Goal: Information Seeking & Learning: Learn about a topic

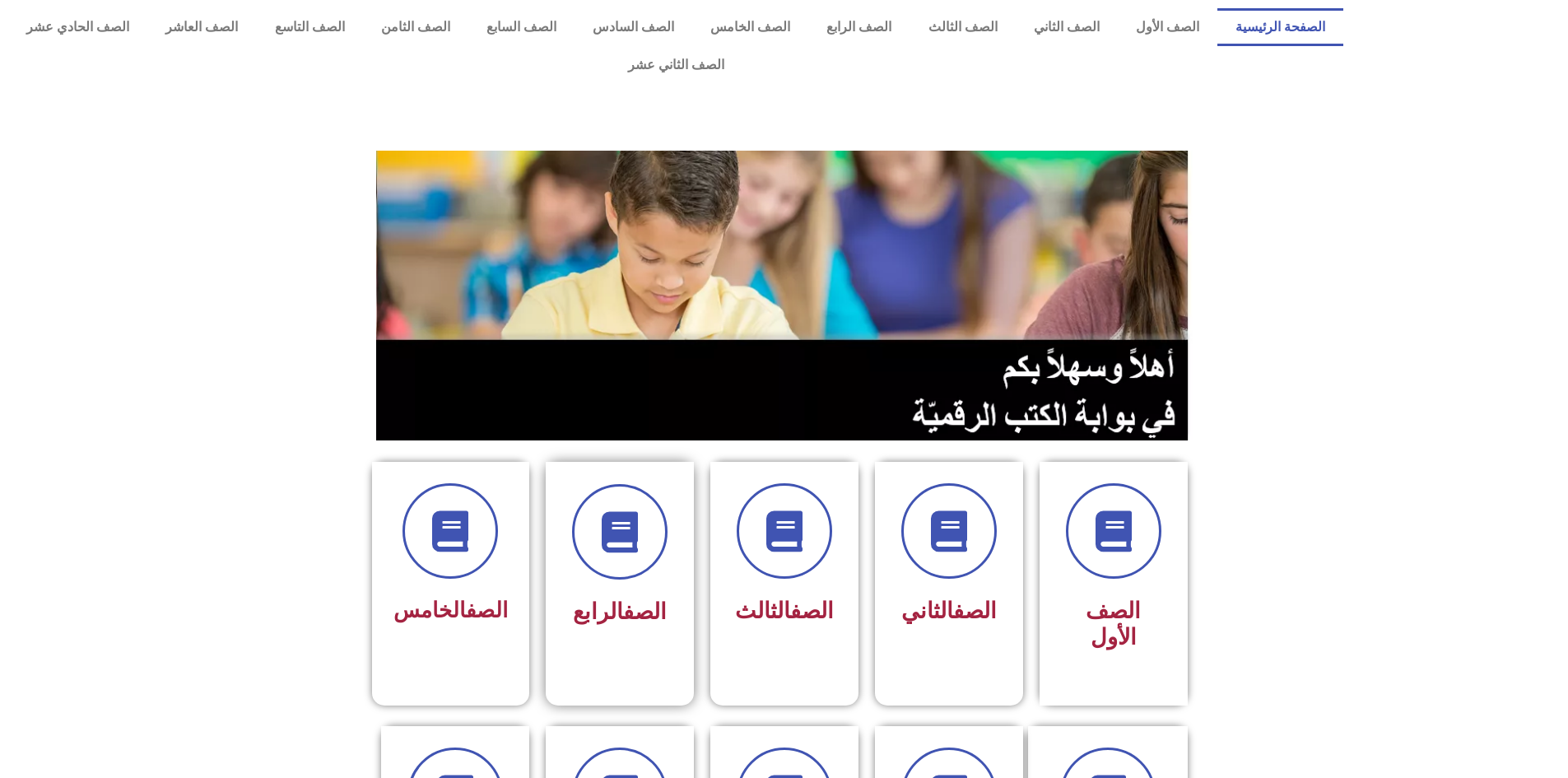
click at [585, 543] on div "الصف الرابع" at bounding box center [619, 559] width 104 height 149
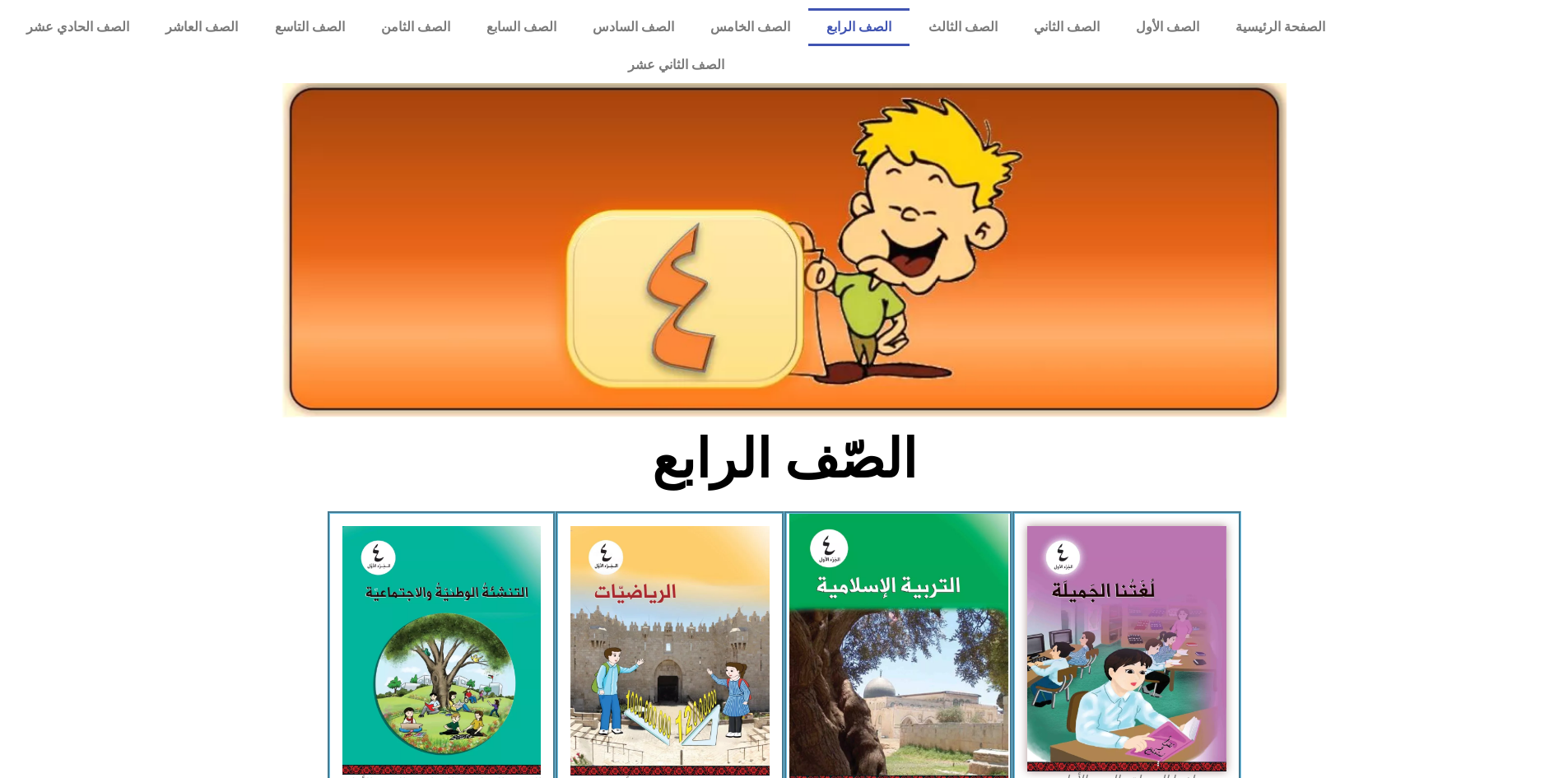
click at [911, 586] on img at bounding box center [898, 649] width 219 height 273
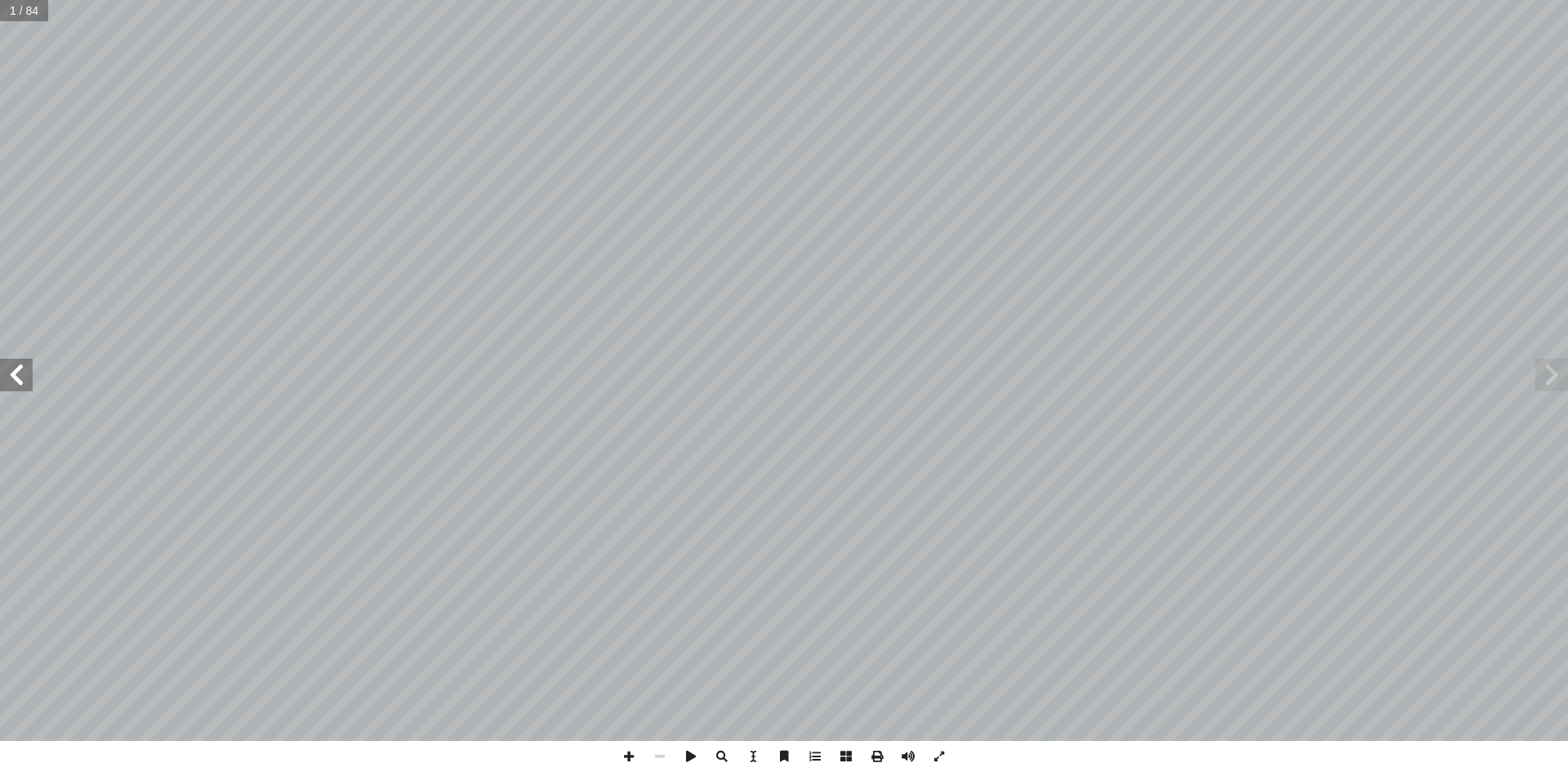
click at [18, 371] on span at bounding box center [16, 375] width 33 height 33
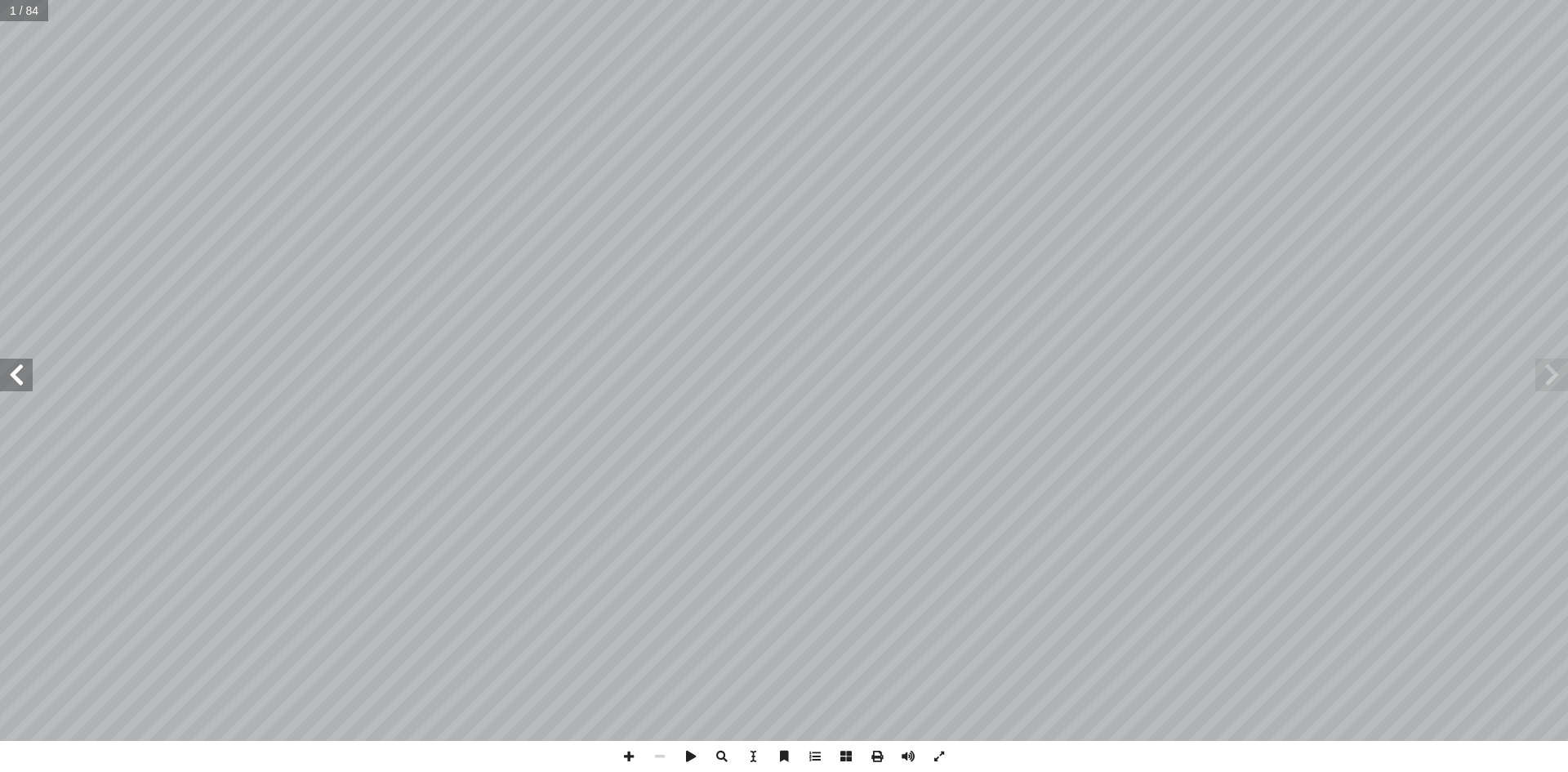
click at [18, 371] on span at bounding box center [16, 375] width 33 height 33
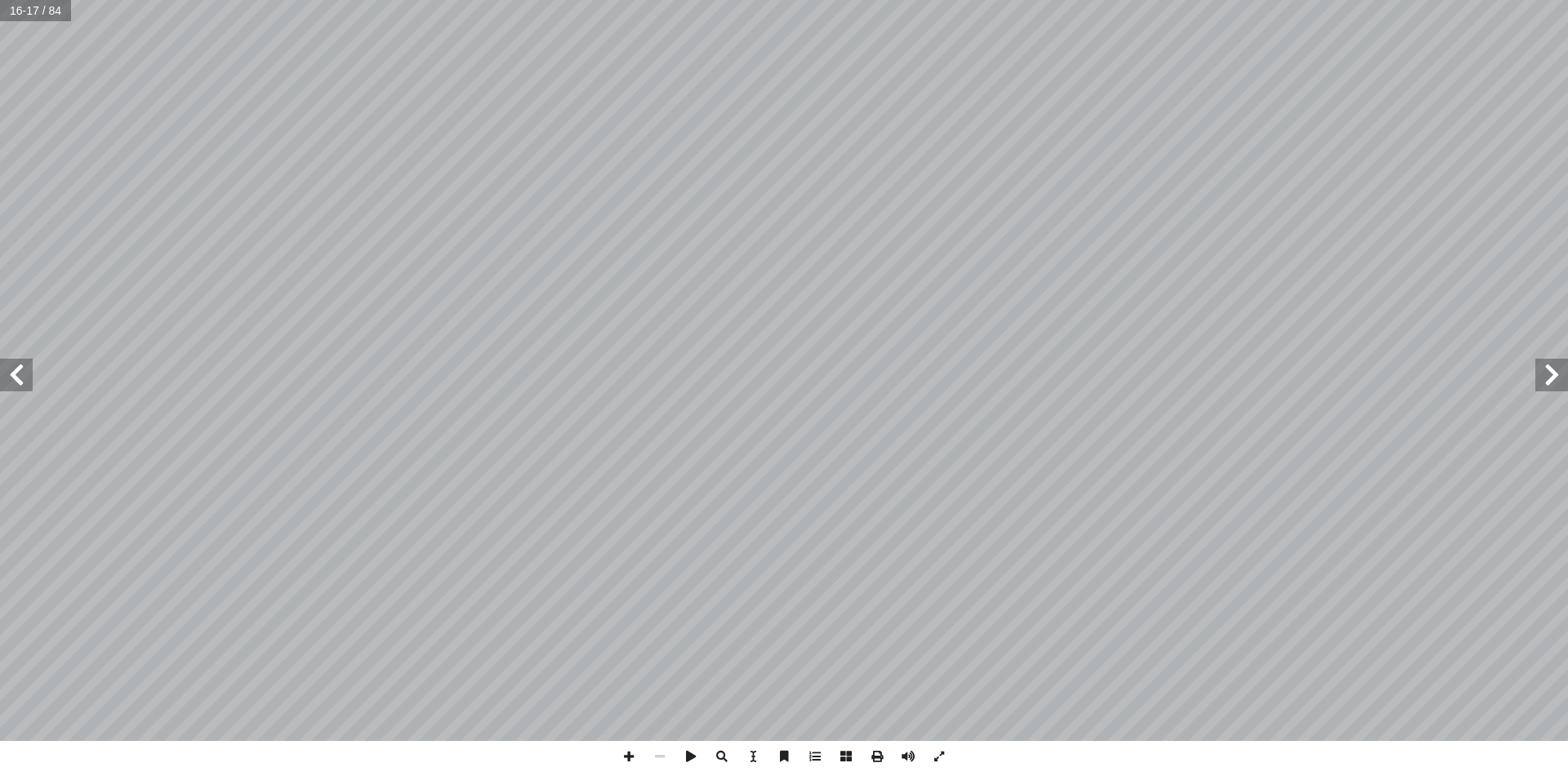
click at [18, 371] on span at bounding box center [16, 375] width 33 height 33
click at [28, 367] on span at bounding box center [16, 375] width 33 height 33
click at [26, 372] on span at bounding box center [16, 375] width 33 height 33
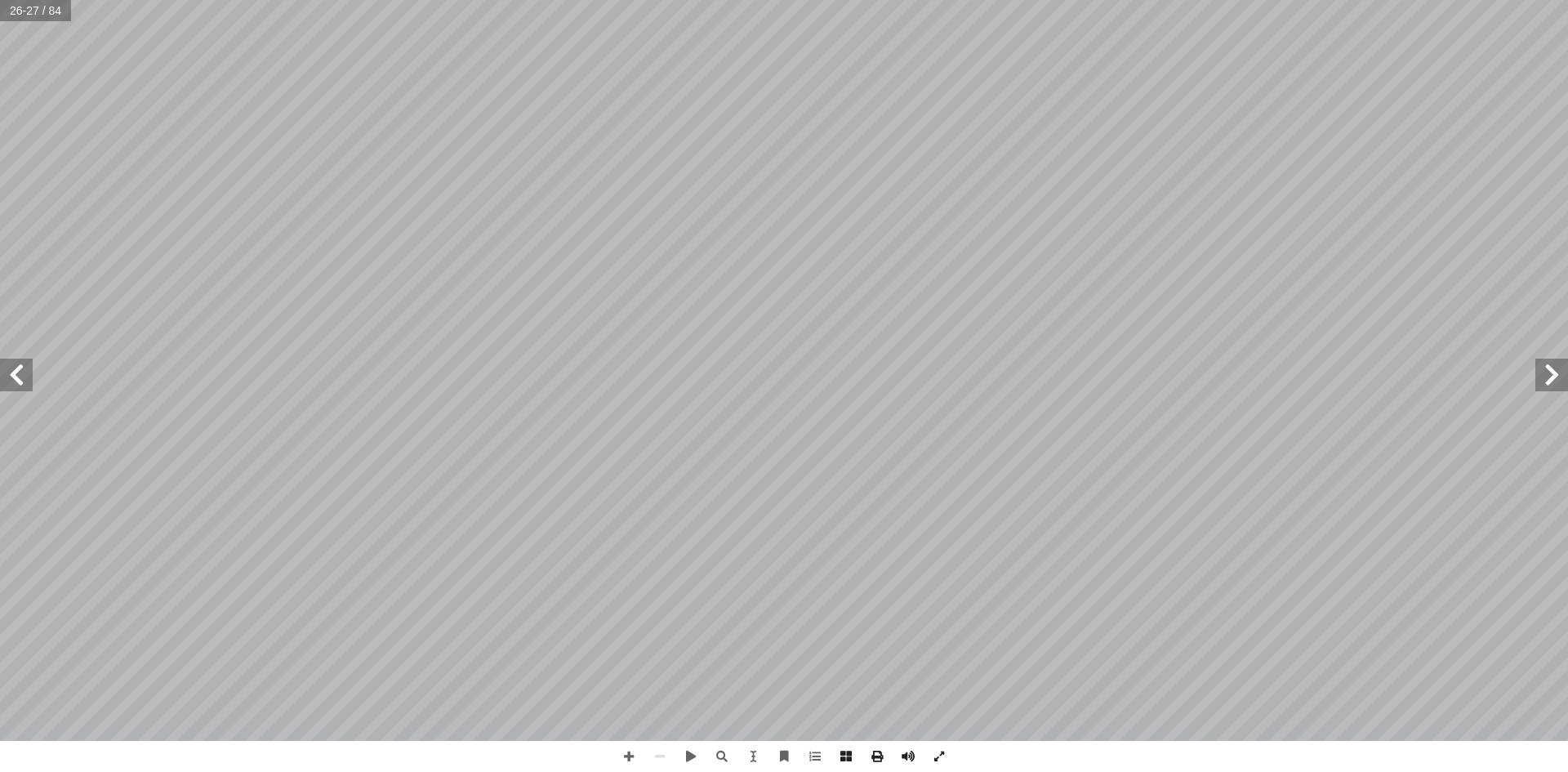
click at [26, 372] on span at bounding box center [16, 375] width 33 height 33
click at [628, 759] on span at bounding box center [628, 756] width 31 height 31
